Goal: Transaction & Acquisition: Purchase product/service

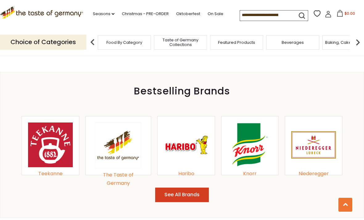
scroll to position [593, 0]
click at [103, 43] on span "Taste of Germany Collections" at bounding box center [78, 42] width 49 height 9
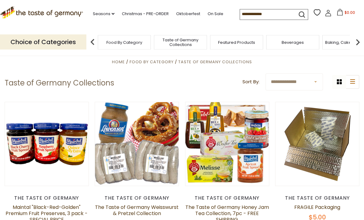
scroll to position [21, 0]
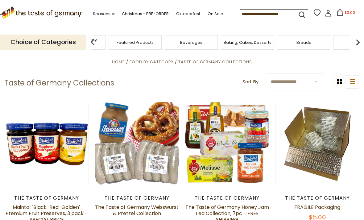
click at [355, 43] on img at bounding box center [357, 42] width 12 height 12
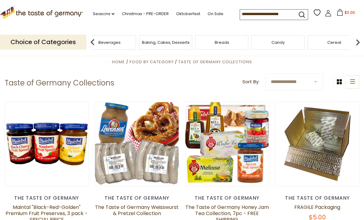
click at [359, 40] on img at bounding box center [357, 42] width 12 height 12
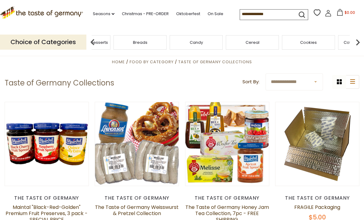
click at [355, 40] on img at bounding box center [357, 42] width 12 height 12
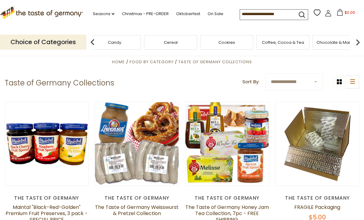
click at [358, 40] on img at bounding box center [357, 42] width 12 height 12
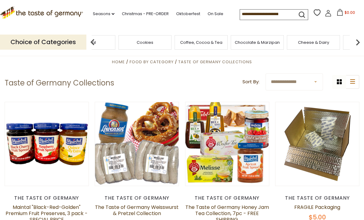
click at [354, 42] on img at bounding box center [357, 42] width 12 height 12
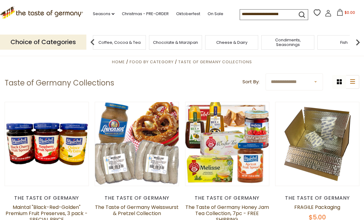
click at [359, 40] on img at bounding box center [357, 42] width 12 height 12
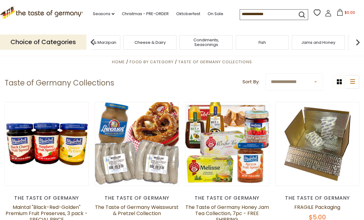
click at [359, 40] on img at bounding box center [357, 42] width 12 height 12
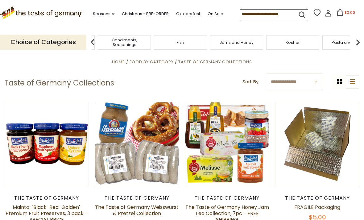
click at [360, 42] on img at bounding box center [357, 42] width 12 height 12
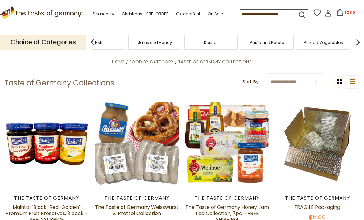
click at [359, 41] on img at bounding box center [357, 42] width 12 height 12
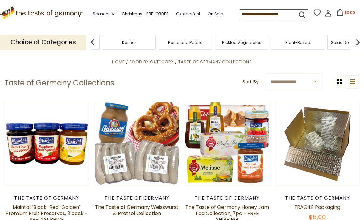
click at [361, 41] on img at bounding box center [357, 42] width 12 height 12
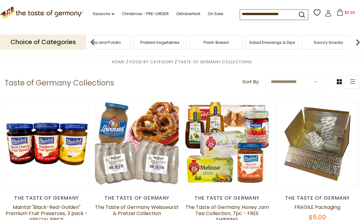
click at [360, 40] on img at bounding box center [357, 42] width 12 height 12
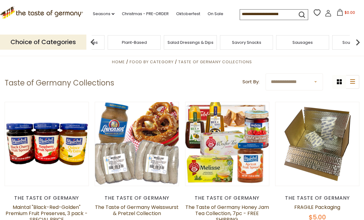
click at [360, 41] on img at bounding box center [357, 42] width 12 height 12
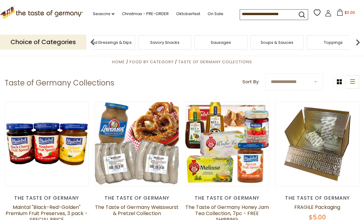
click at [357, 42] on img at bounding box center [357, 42] width 12 height 12
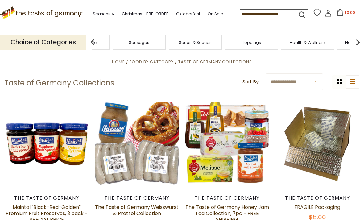
click at [281, 39] on div "Health & Wellness" at bounding box center [307, 42] width 53 height 14
click at [96, 42] on img at bounding box center [92, 42] width 12 height 12
click at [100, 40] on div "Toppings" at bounding box center [77, 42] width 53 height 14
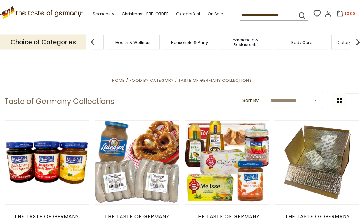
scroll to position [0, 0]
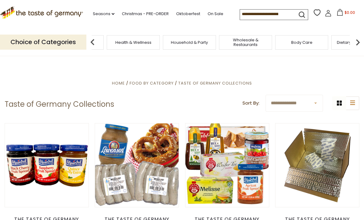
click at [254, 14] on input at bounding box center [266, 14] width 52 height 9
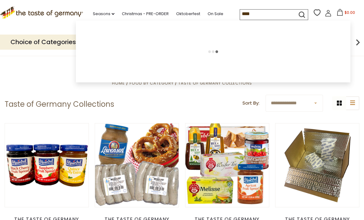
type input "*****"
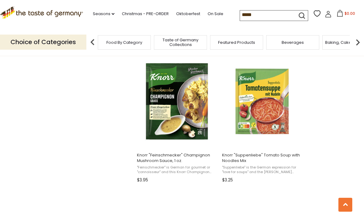
scroll to position [894, 0]
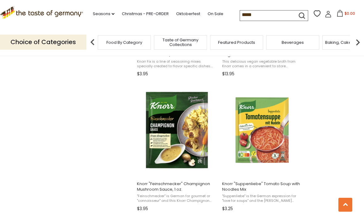
click at [243, 13] on input "*****" at bounding box center [266, 14] width 52 height 9
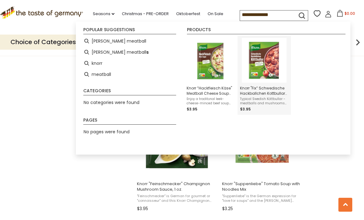
type input "**********"
click at [271, 62] on img "Instant Search Results" at bounding box center [264, 60] width 45 height 45
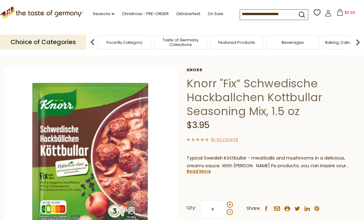
scroll to position [20, 0]
